Goal: Find specific page/section: Find specific page/section

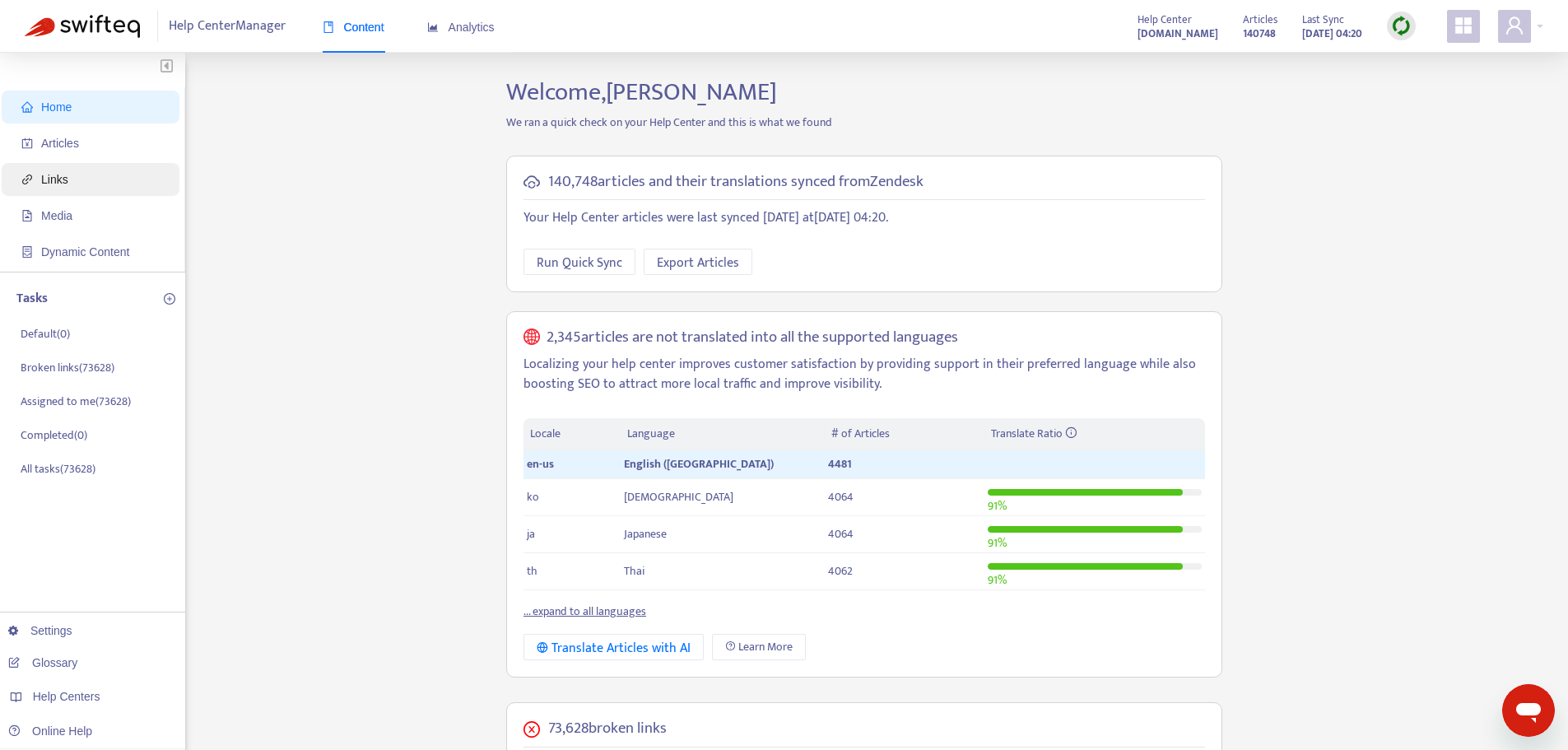
click at [72, 180] on span "Links" at bounding box center [93, 179] width 145 height 33
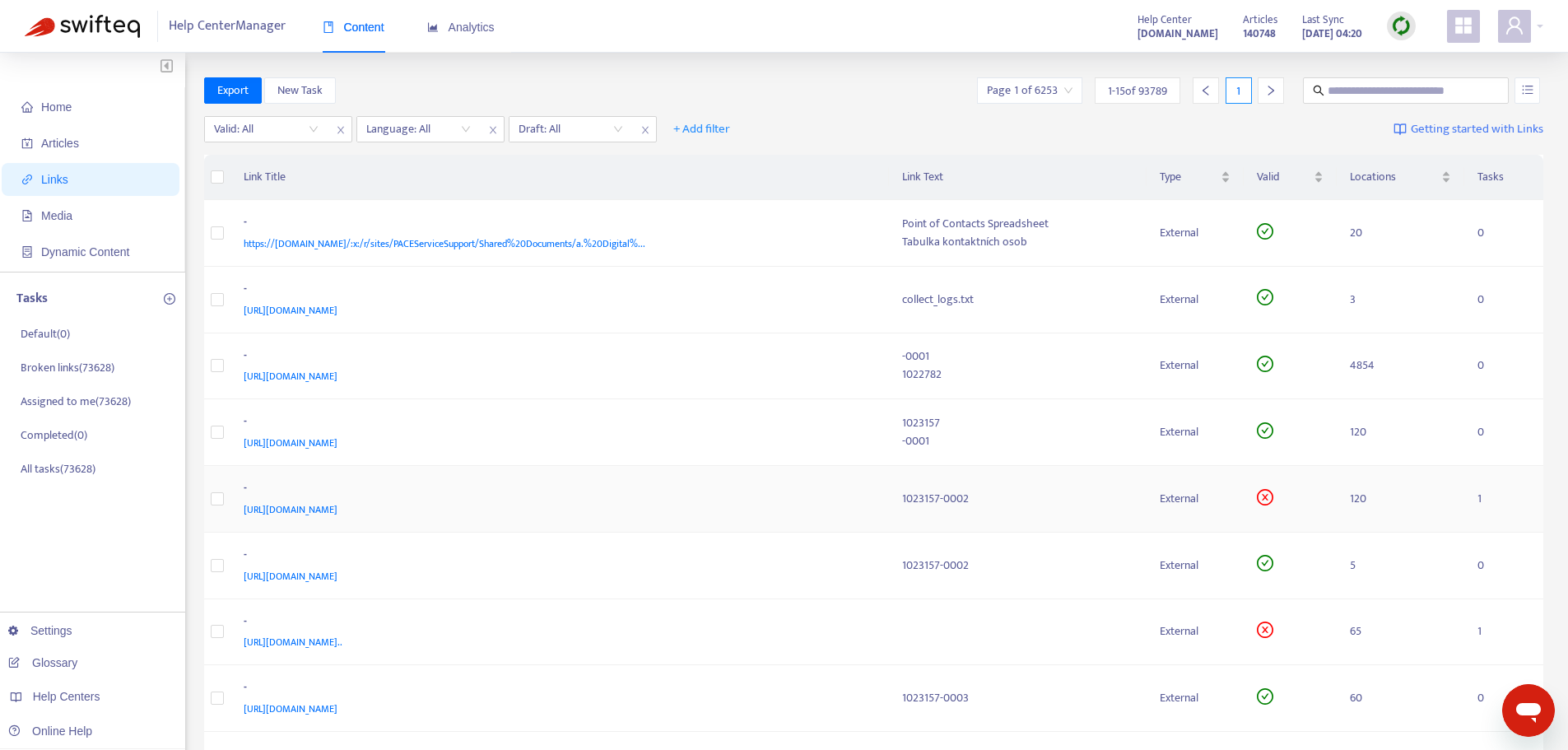
click at [338, 507] on span "[URL][DOMAIN_NAME]" at bounding box center [290, 509] width 94 height 16
click at [1266, 501] on icon "close-circle" at bounding box center [1264, 496] width 16 height 16
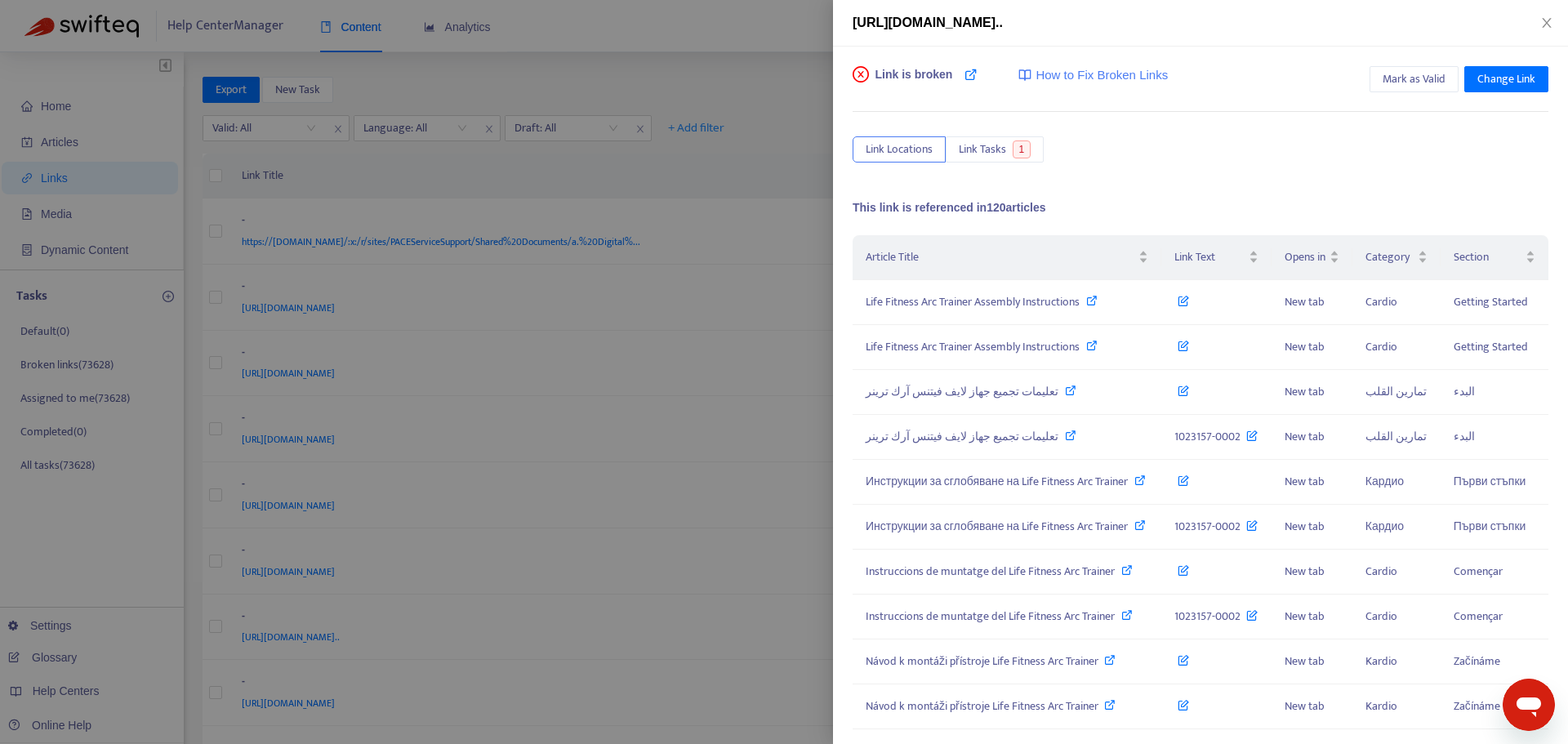
drag, startPoint x: 1310, startPoint y: 24, endPoint x: 1337, endPoint y: 25, distance: 27.0
click at [1002, 25] on span "[URL][DOMAIN_NAME].." at bounding box center [928, 22] width 151 height 13
click at [1002, 24] on span "[URL][DOMAIN_NAME].." at bounding box center [928, 22] width 151 height 13
click at [1546, 24] on icon "close" at bounding box center [1546, 23] width 9 height 10
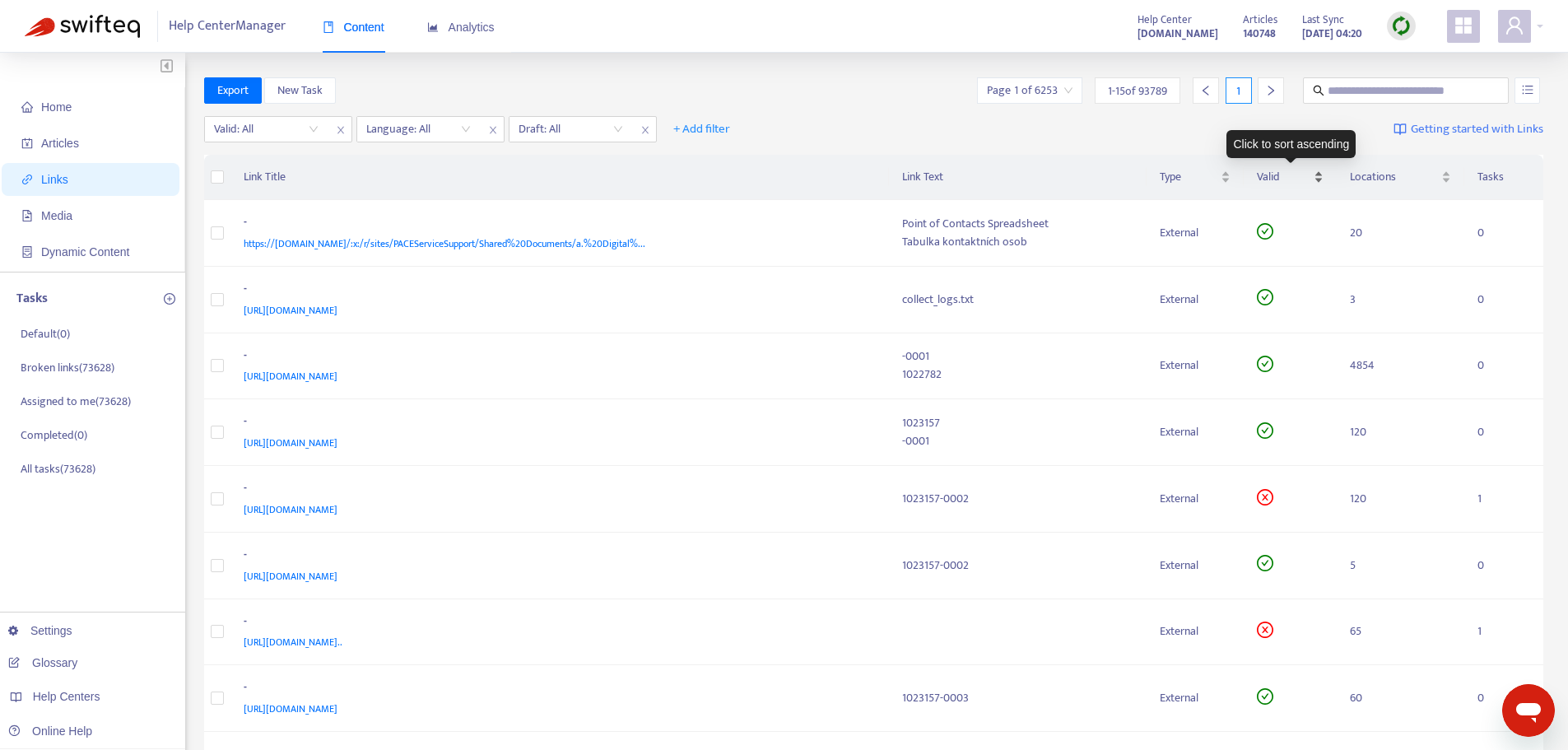
click at [1322, 175] on div "Valid" at bounding box center [1290, 176] width 67 height 18
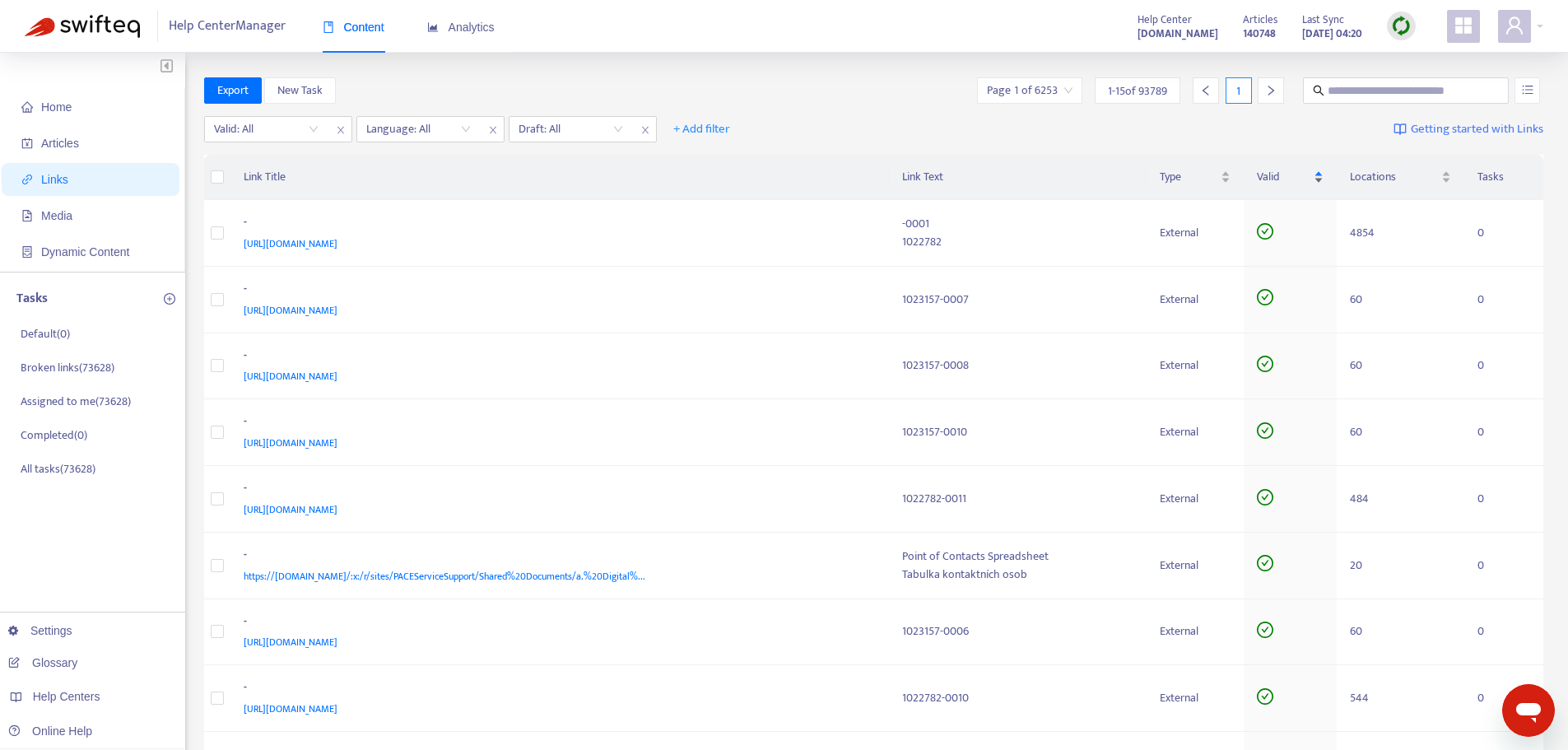
click at [1319, 182] on div "Valid" at bounding box center [1290, 176] width 67 height 18
